Goal: Task Accomplishment & Management: Use online tool/utility

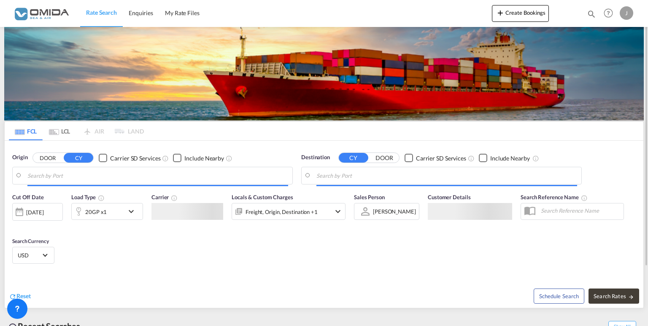
click at [61, 180] on input "Search by Port" at bounding box center [157, 176] width 261 height 13
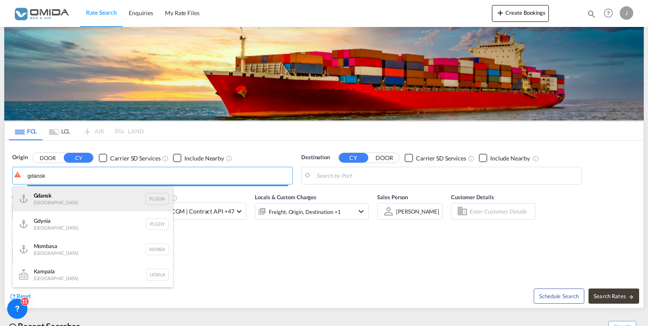
click at [61, 193] on div "Gdansk [GEOGRAPHIC_DATA] PLGDN" at bounding box center [93, 198] width 160 height 25
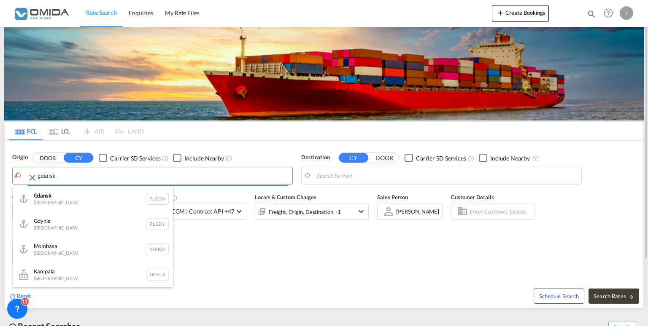
type input "Gdansk, PLGDN"
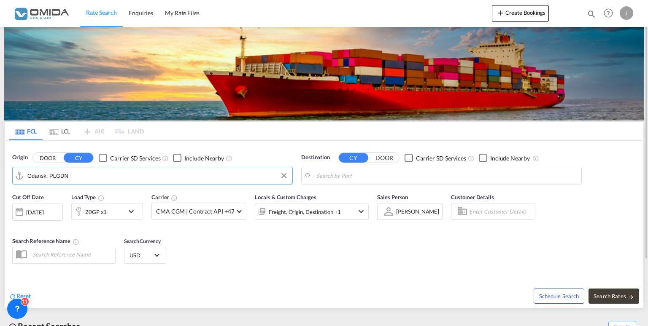
click at [386, 179] on input "Search by Port" at bounding box center [446, 176] width 261 height 13
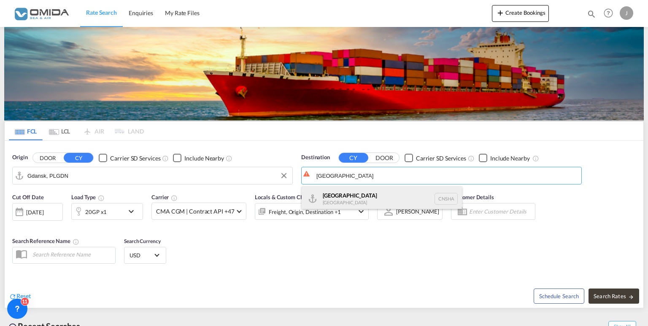
click at [407, 195] on div "Shanghai [GEOGRAPHIC_DATA] [GEOGRAPHIC_DATA]" at bounding box center [382, 198] width 160 height 25
type input "[GEOGRAPHIC_DATA], [GEOGRAPHIC_DATA]"
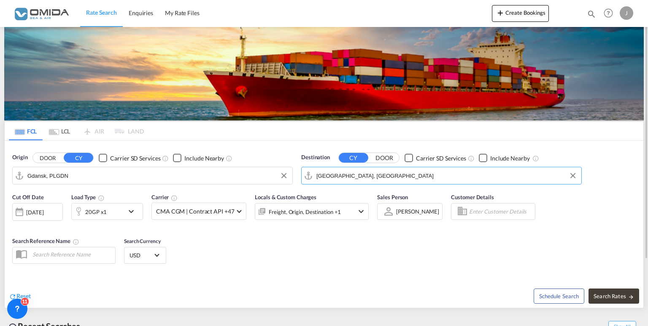
click at [130, 212] on md-icon "icon-chevron-down" at bounding box center [133, 212] width 14 height 10
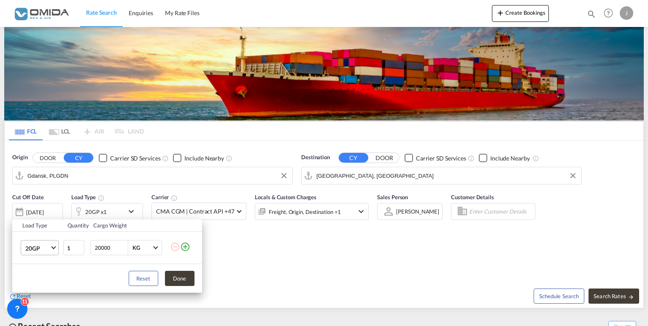
click at [51, 249] on md-select-value "20GP" at bounding box center [41, 248] width 34 height 14
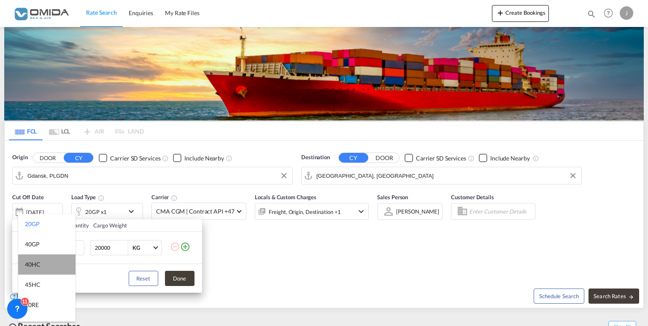
click at [46, 270] on md-option "40HC" at bounding box center [46, 265] width 57 height 20
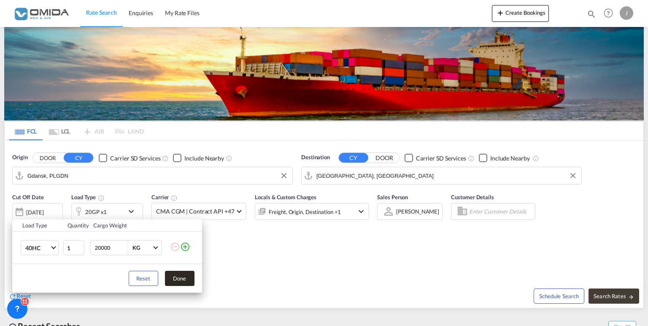
click at [186, 282] on button "Done" at bounding box center [180, 278] width 30 height 15
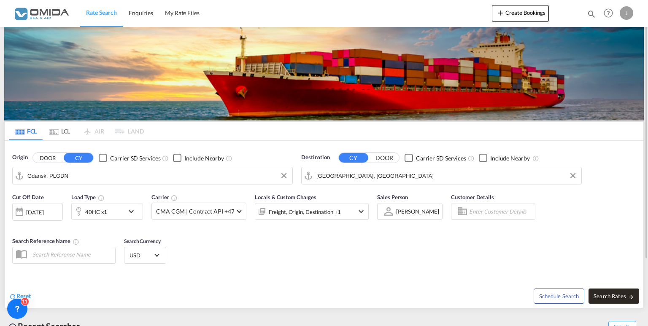
click at [625, 294] on span "Search Rates" at bounding box center [614, 296] width 40 height 7
type input "PLGDN to CNSHA / [DATE]"
